Goal: Browse casually: Explore the website without a specific task or goal

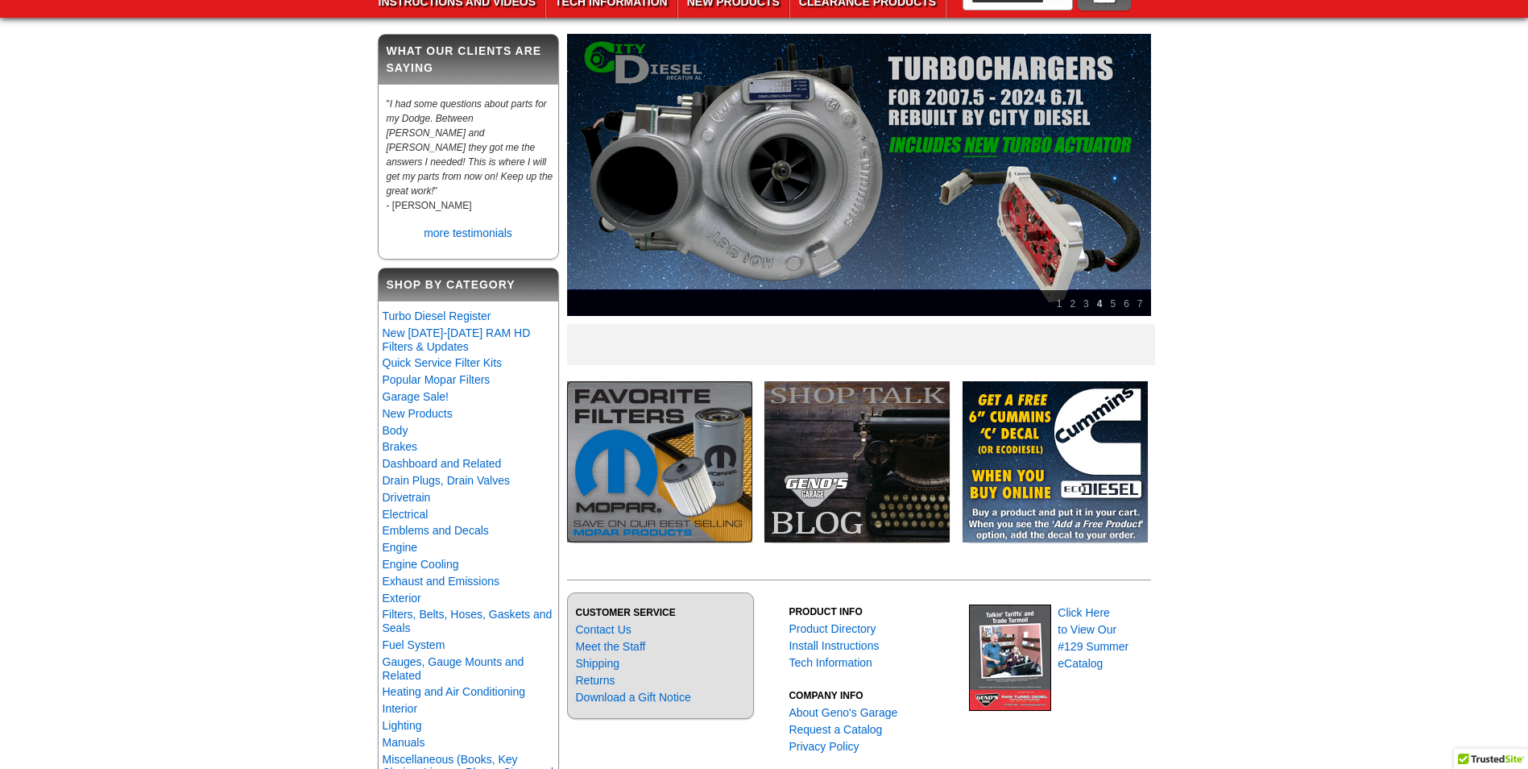
scroll to position [81, 0]
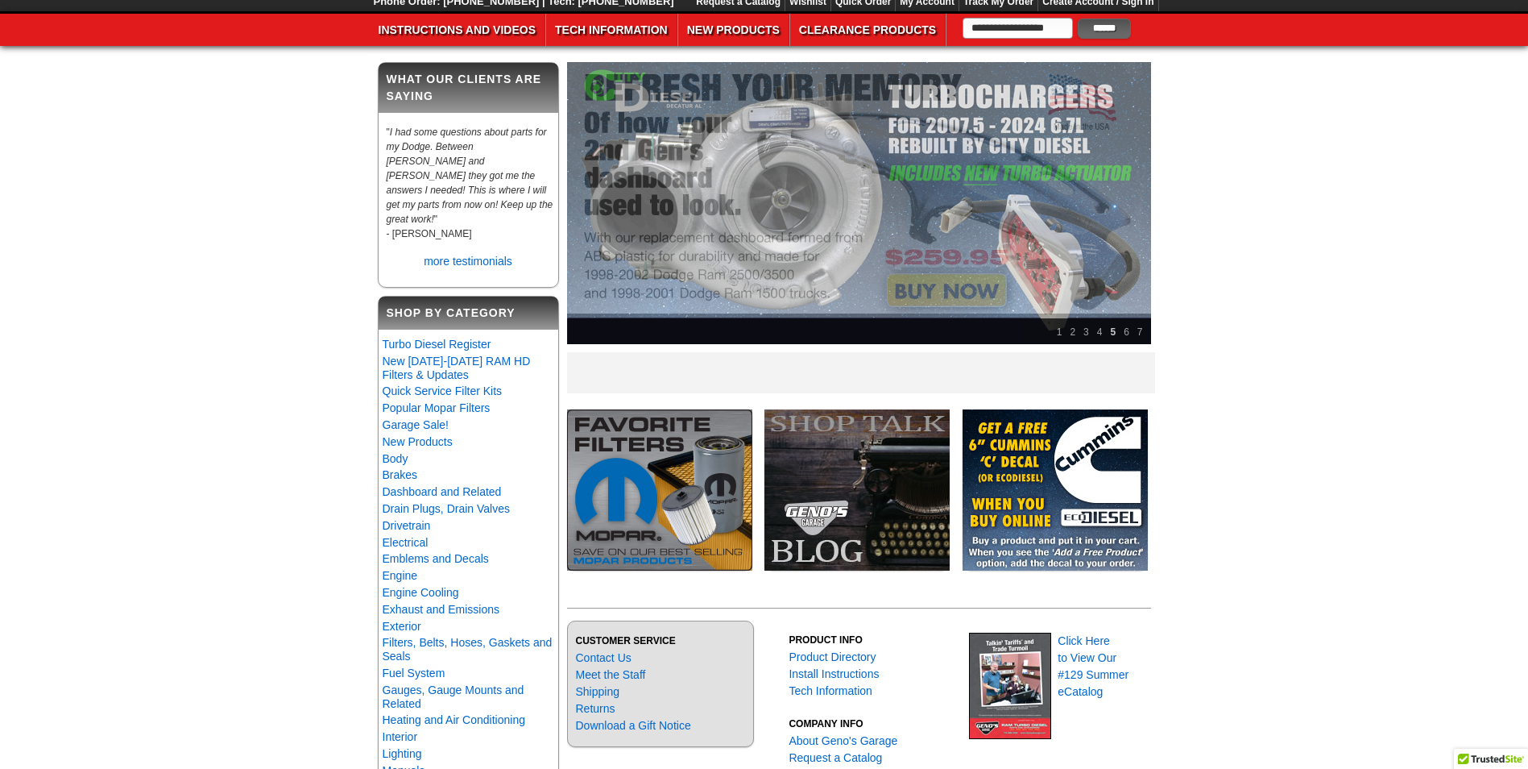
click at [765, 164] on img at bounding box center [859, 203] width 584 height 282
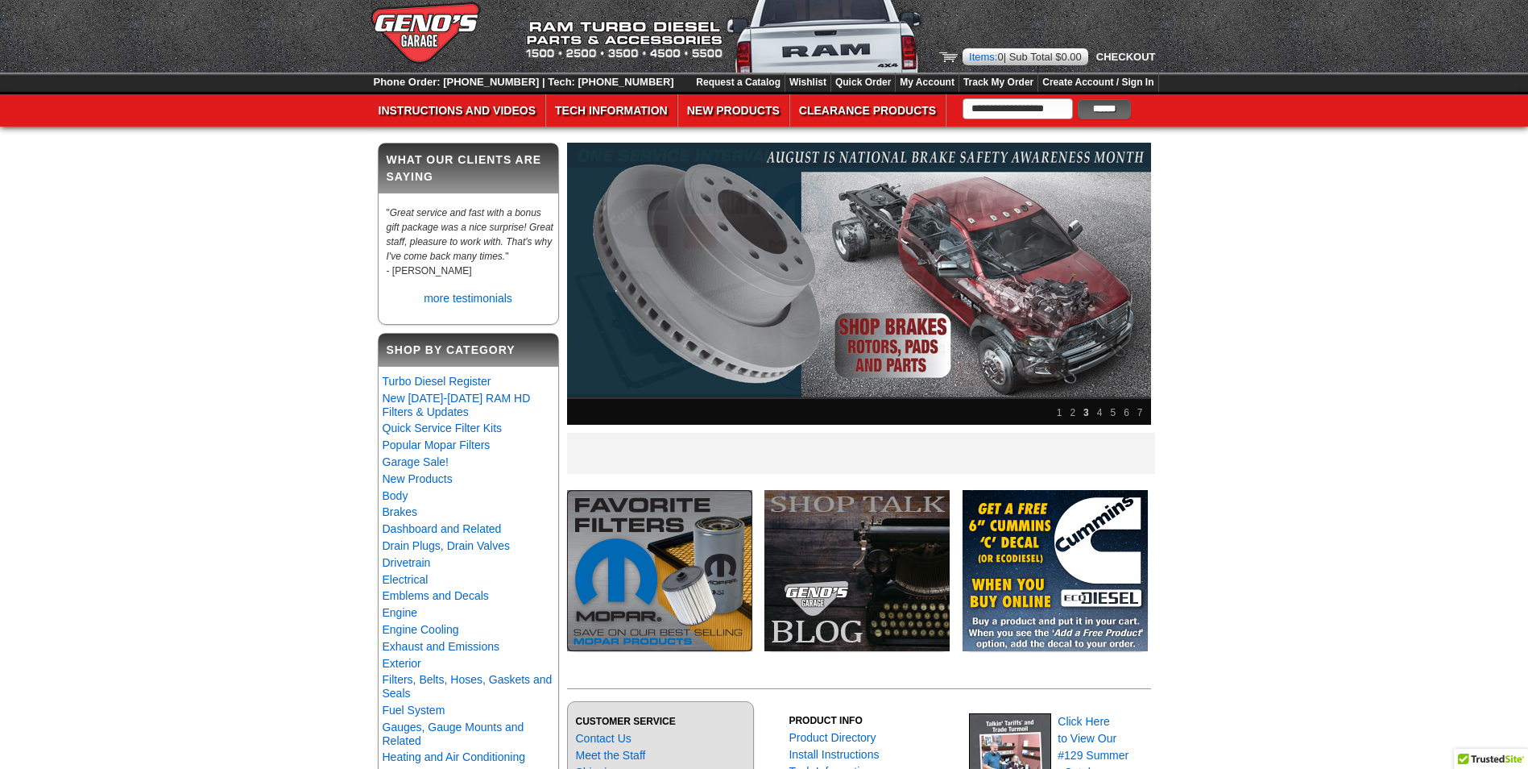
click at [1087, 413] on link "3" at bounding box center [1086, 412] width 14 height 19
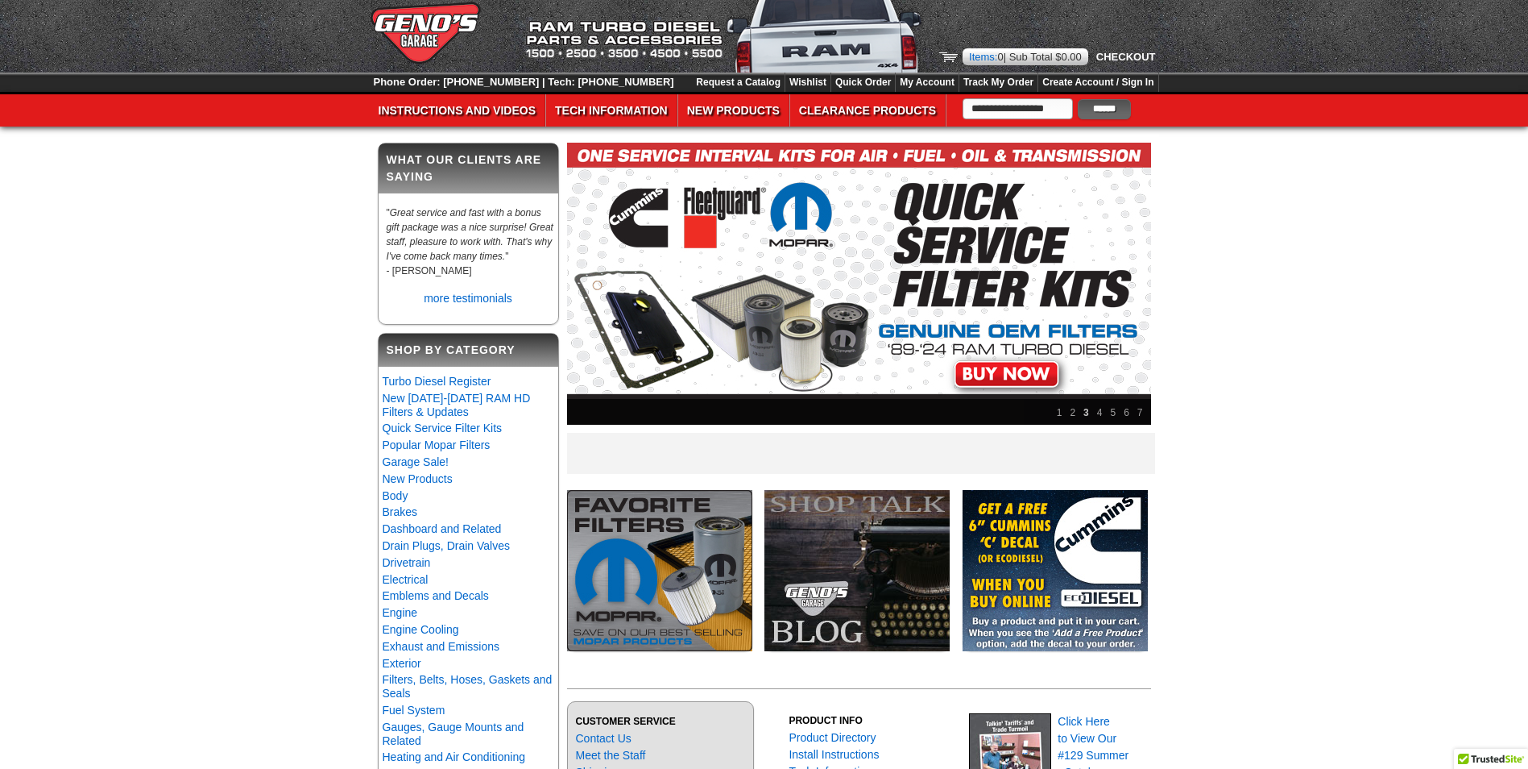
click at [1101, 415] on link "4" at bounding box center [1100, 412] width 14 height 19
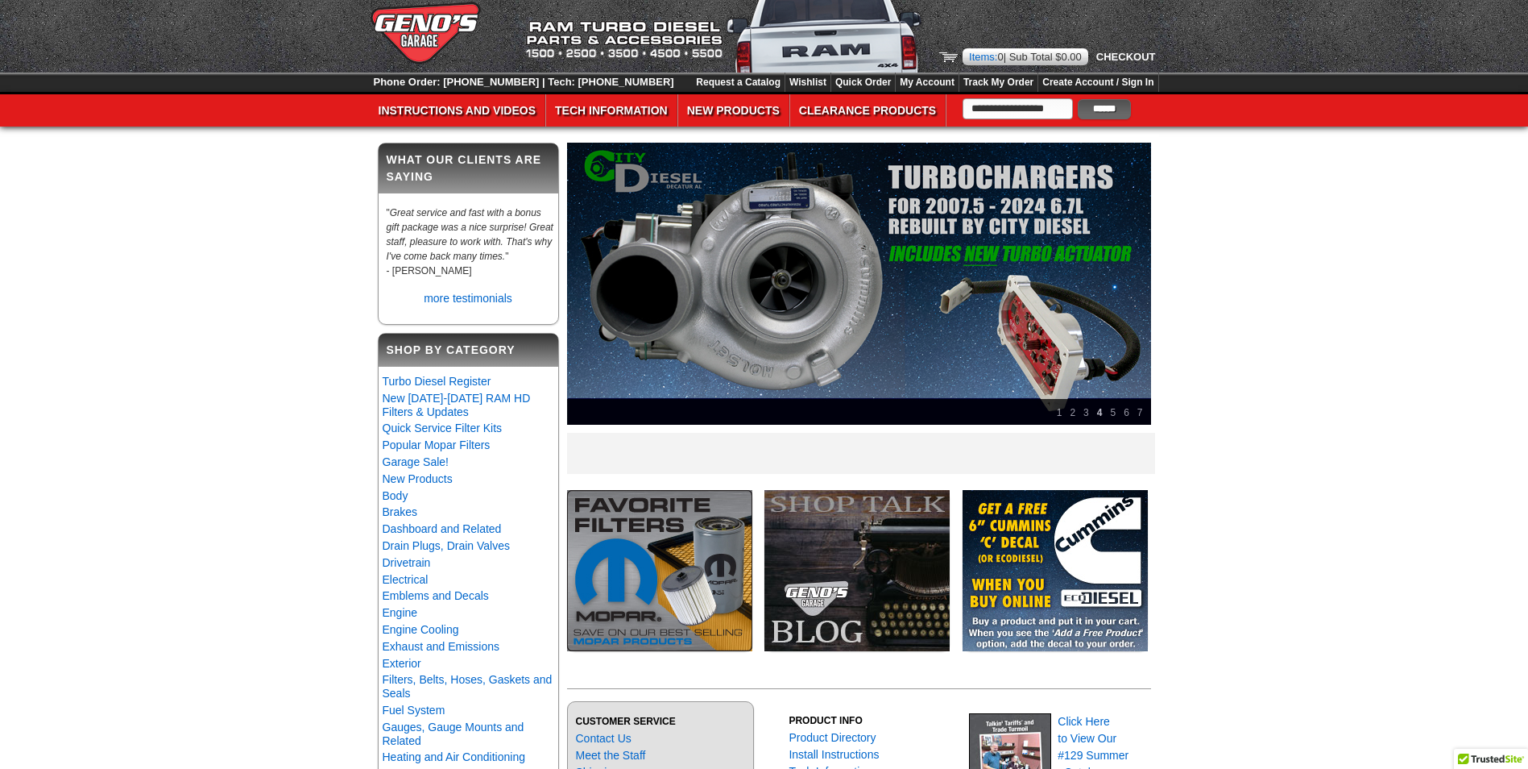
click at [1112, 413] on link "5" at bounding box center [1113, 412] width 14 height 19
